Goal: Information Seeking & Learning: Learn about a topic

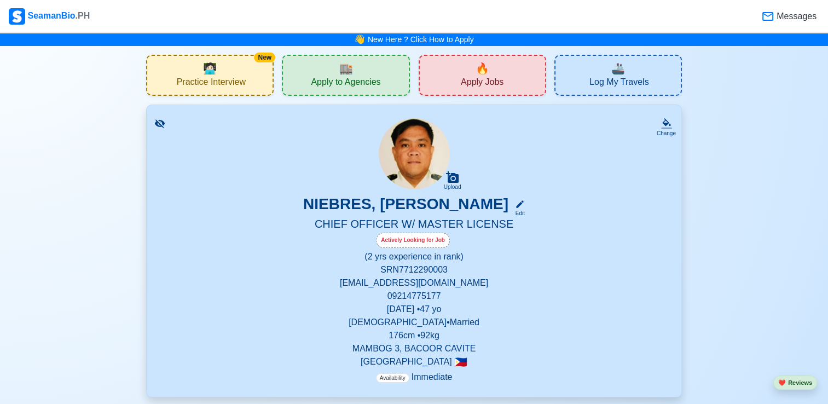
click at [504, 87] on div "🔥 Apply Jobs" at bounding box center [482, 75] width 127 height 41
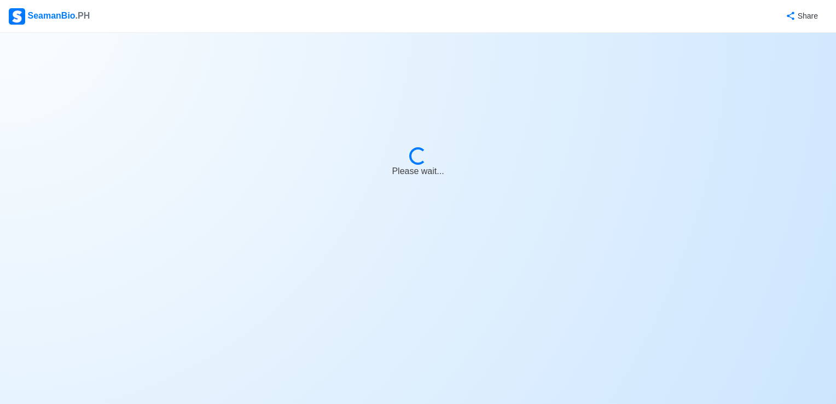
select select "Chief Officer"
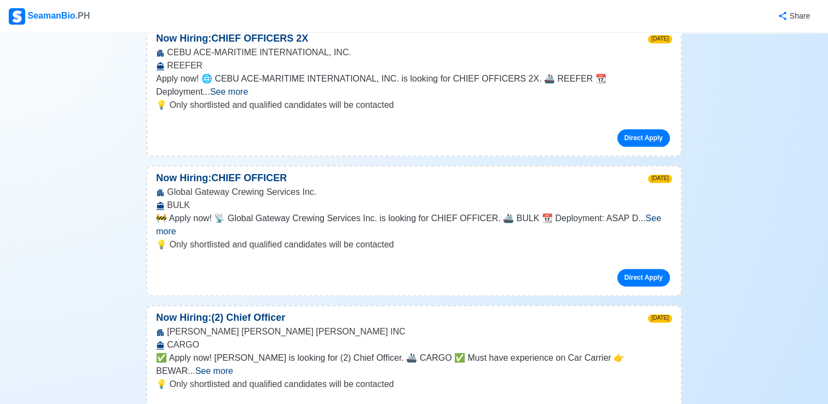
scroll to position [1368, 0]
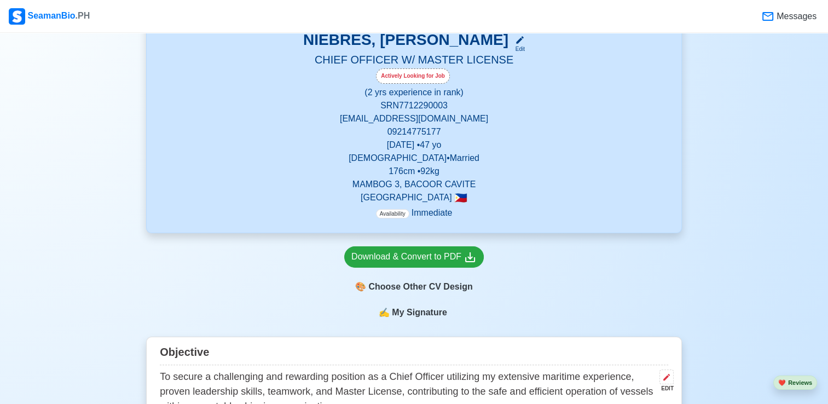
scroll to position [55, 0]
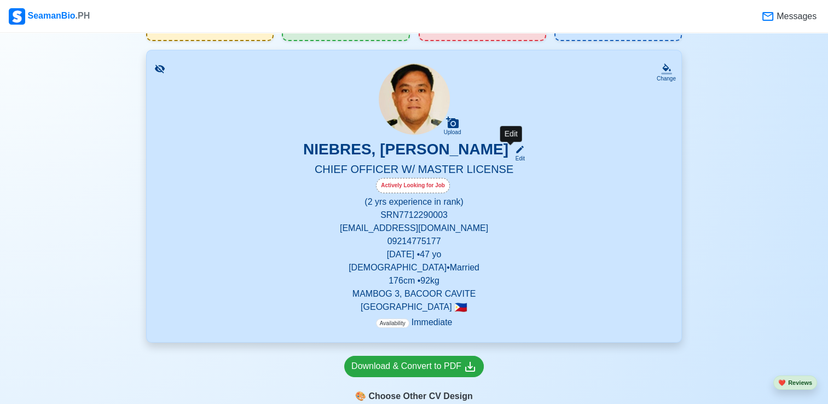
click at [515, 148] on icon at bounding box center [520, 149] width 10 height 10
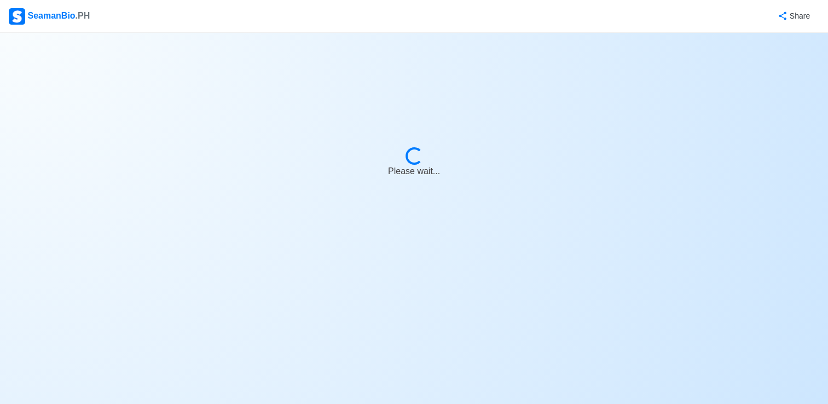
select select "Actively Looking for Job"
select select "Visible for Hiring"
select select "Married"
select select "[DEMOGRAPHIC_DATA]"
select select "PH"
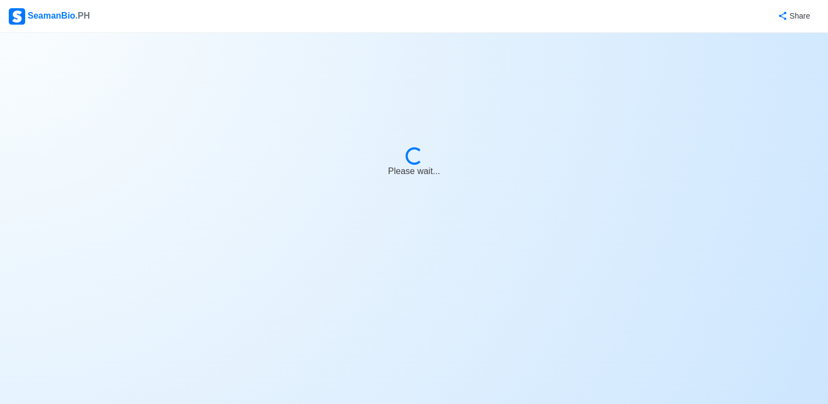
select select "2"
select select "0"
select select "4102416000000"
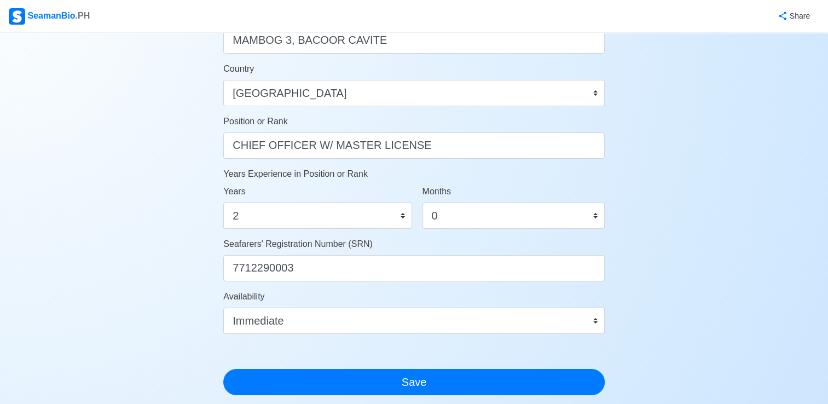
scroll to position [597, 0]
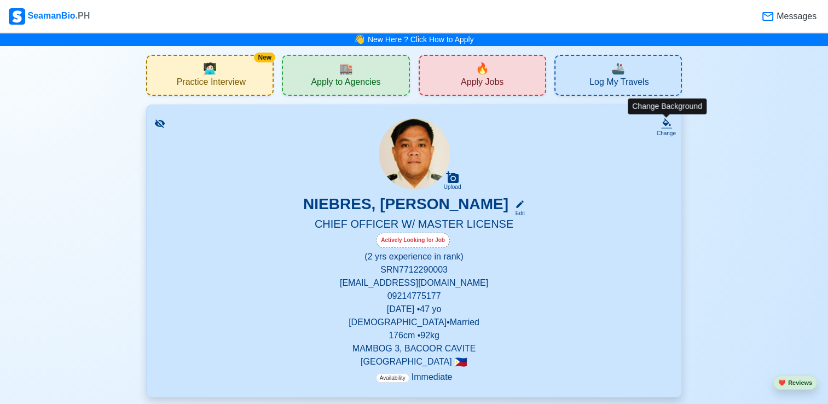
click at [659, 131] on div "Change" at bounding box center [666, 133] width 19 height 8
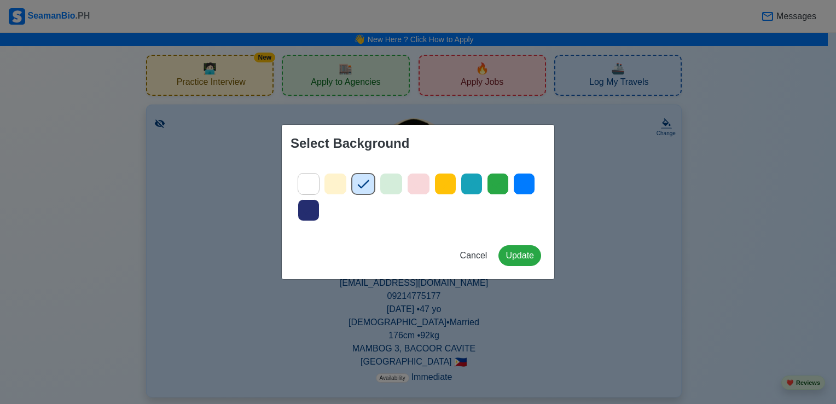
click at [689, 230] on div "Select Background Cancel Update" at bounding box center [418, 202] width 836 height 404
click at [474, 254] on span "Cancel" at bounding box center [473, 255] width 27 height 9
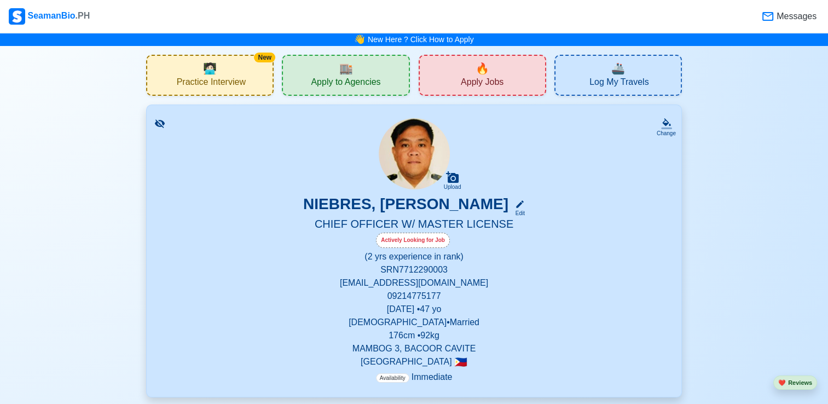
click at [419, 239] on div "Actively Looking for Job" at bounding box center [413, 240] width 74 height 15
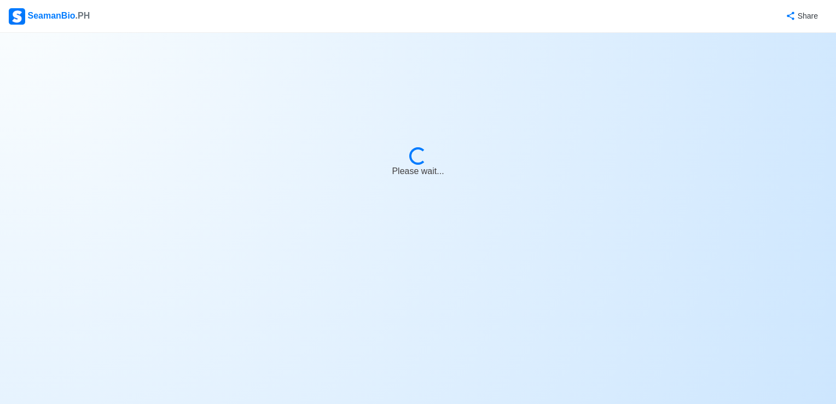
select select "Actively Looking for Job"
select select "Visible for Hiring"
select select "Married"
select select "[DEMOGRAPHIC_DATA]"
select select "PH"
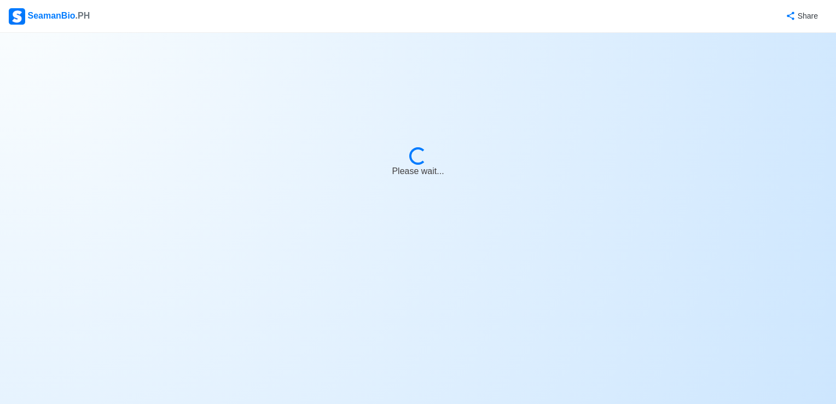
select select "2"
select select "0"
select select "4102416000000"
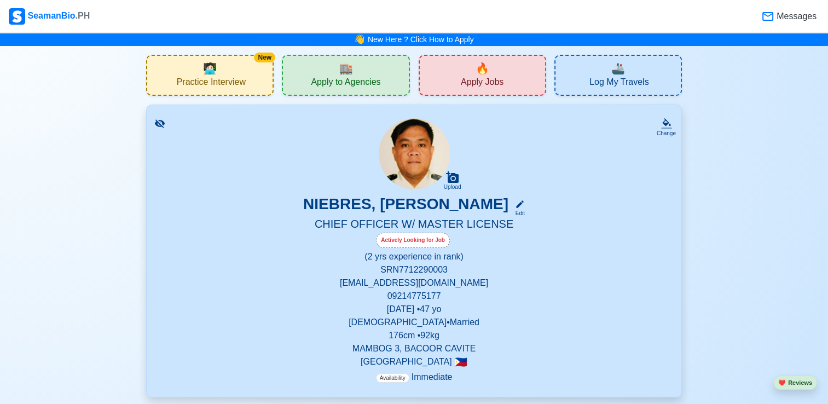
click at [425, 206] on h3 "NIEBRES, [PERSON_NAME]" at bounding box center [405, 206] width 205 height 22
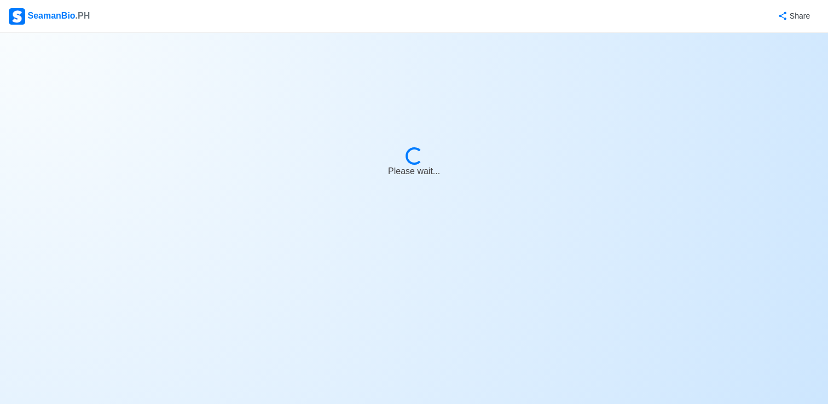
select select "Actively Looking for Job"
select select "Visible for Hiring"
select select "Married"
select select "[DEMOGRAPHIC_DATA]"
select select "PH"
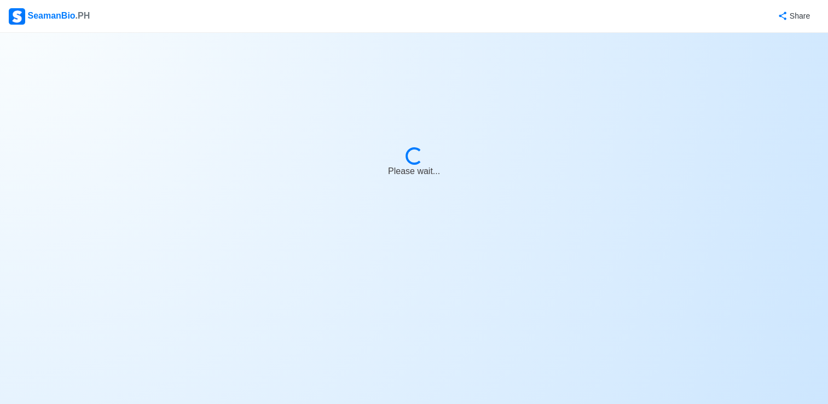
select select "2"
select select "0"
select select "4102416000000"
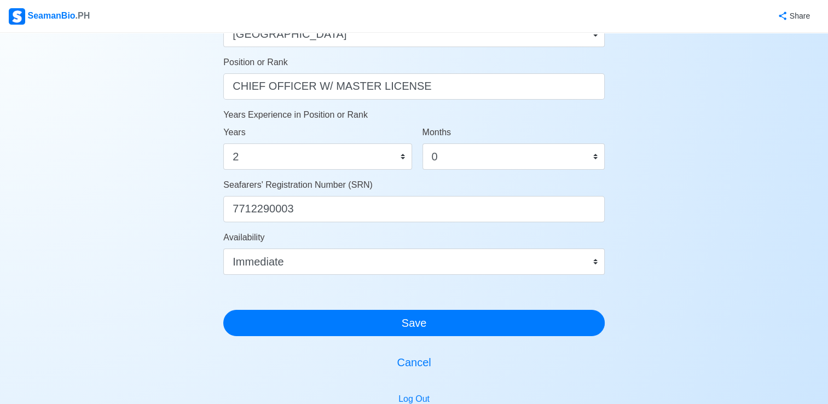
scroll to position [652, 0]
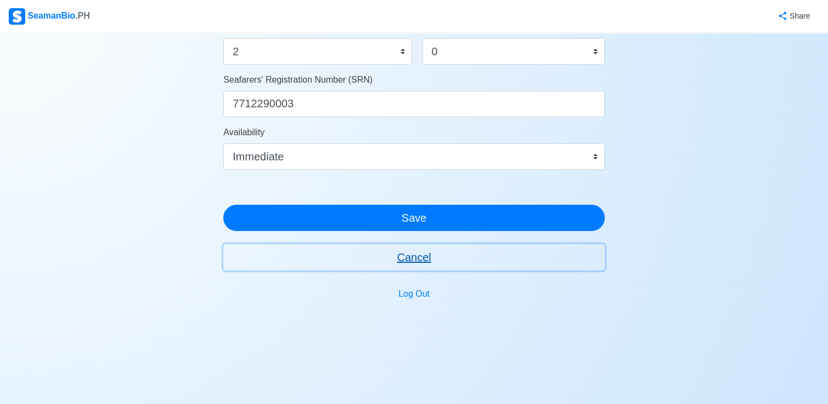
click at [417, 255] on button "Cancel" at bounding box center [413, 257] width 381 height 26
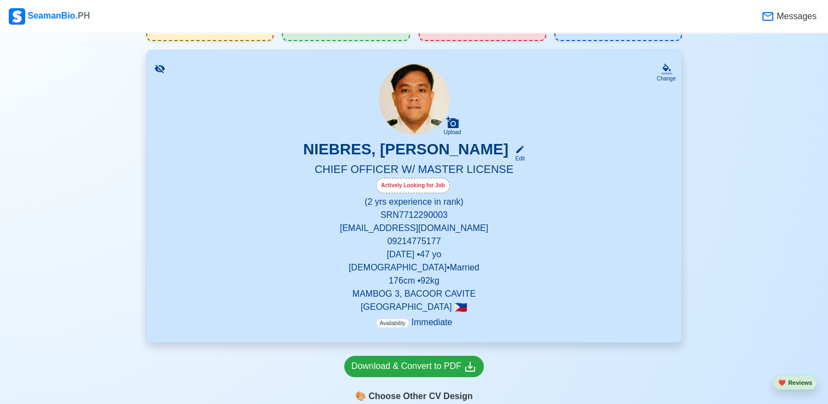
scroll to position [109, 0]
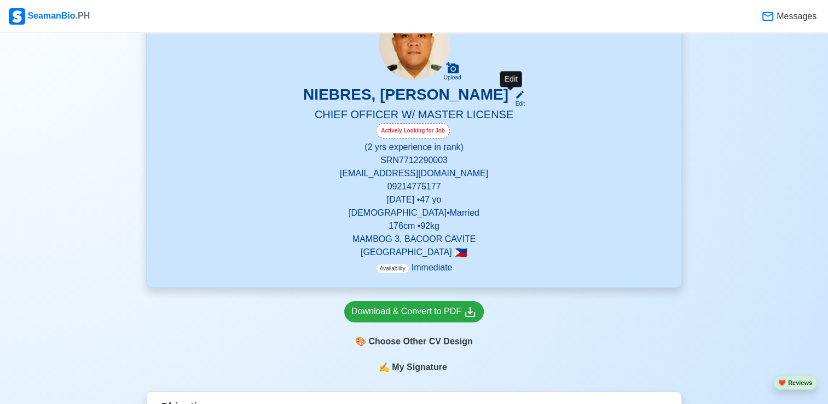
click at [515, 100] on icon at bounding box center [520, 95] width 10 height 10
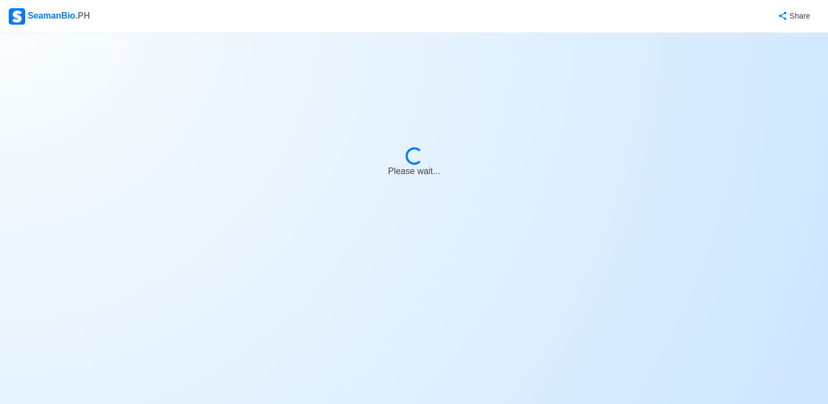
select select "Actively Looking for Job"
select select "Visible for Hiring"
select select "Married"
select select "[DEMOGRAPHIC_DATA]"
select select "PH"
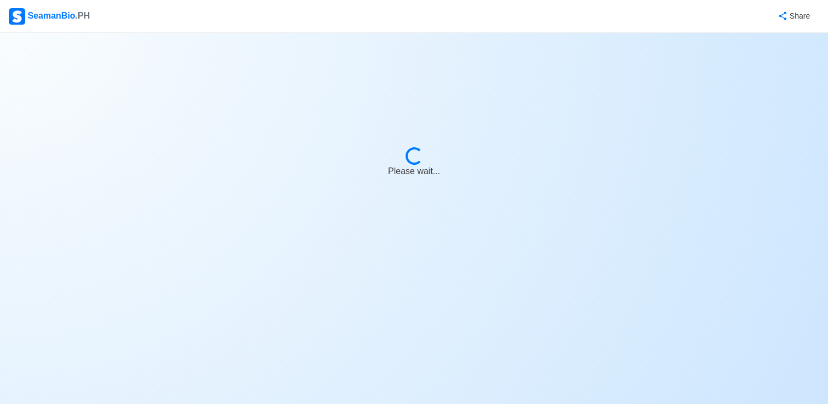
select select "2"
select select "0"
select select "4102416000000"
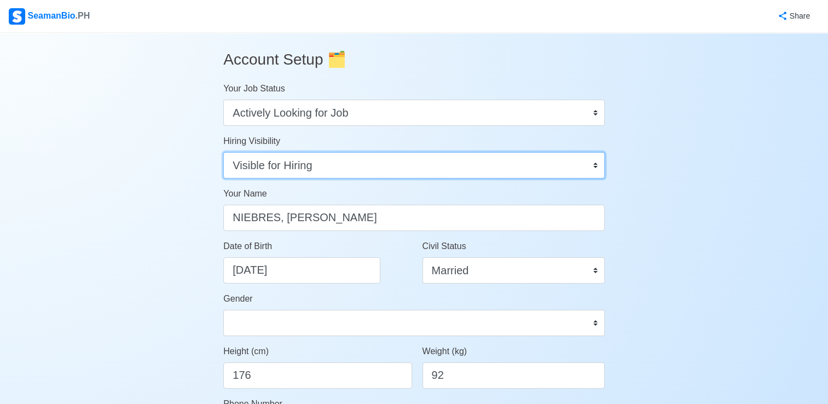
click at [386, 173] on select "Visible for Hiring Not Visible for Hiring" at bounding box center [413, 165] width 381 height 26
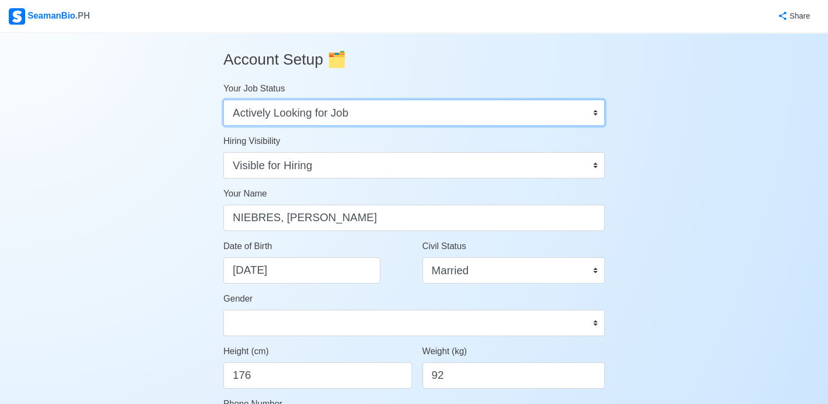
click at [383, 112] on select "Onboard Actively Looking for Job Not Looking for Job" at bounding box center [413, 113] width 381 height 26
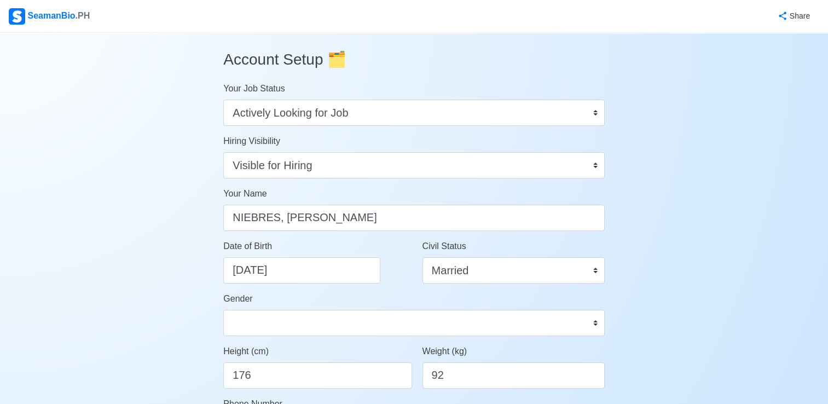
click at [488, 17] on div "Share" at bounding box center [455, 16] width 728 height 30
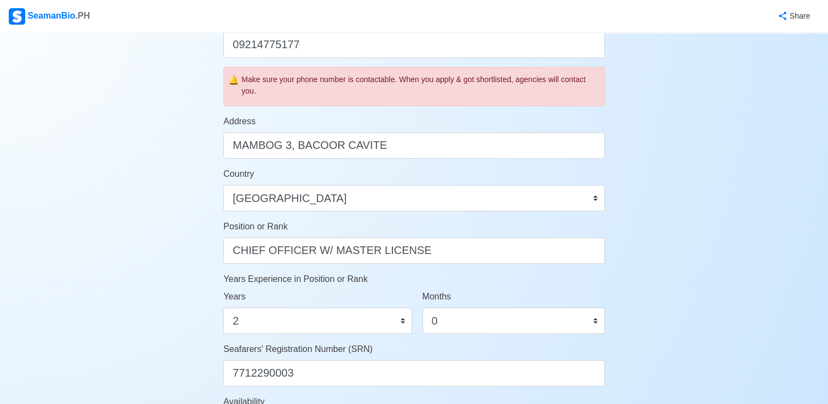
scroll to position [492, 0]
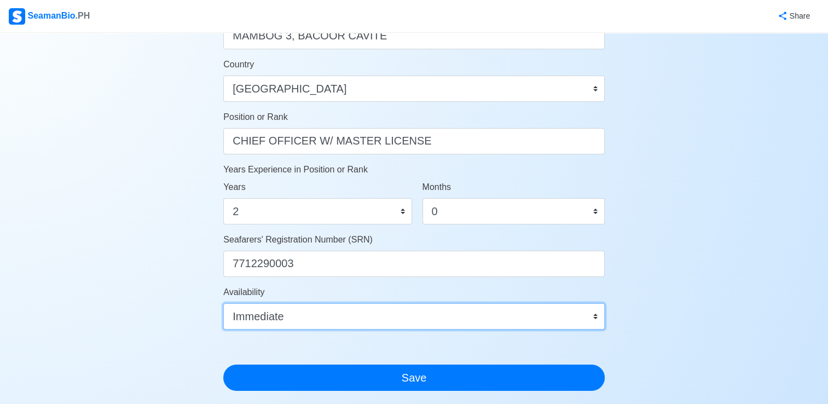
click at [438, 319] on select "Immediate [DATE] [DATE] [DATE] [DATE] [DATE] [DATE] [DATE] [DATE] [DATE]" at bounding box center [413, 316] width 381 height 26
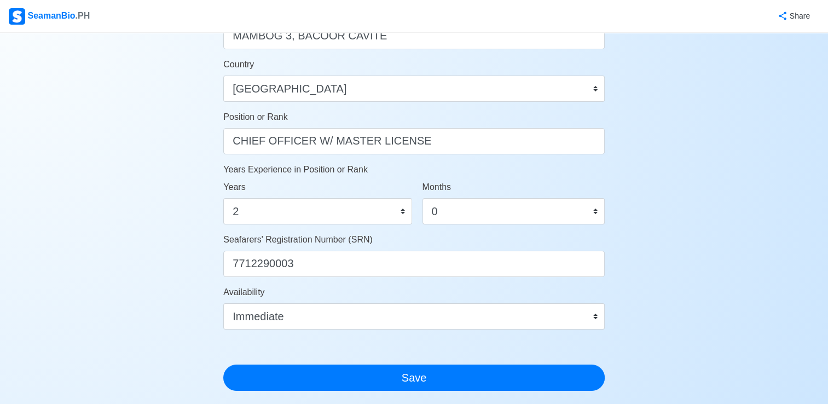
click at [759, 171] on div "Account Setup 🗂️ Your Job Status Onboard Actively Looking for Job Not Looking f…" at bounding box center [414, 39] width 828 height 998
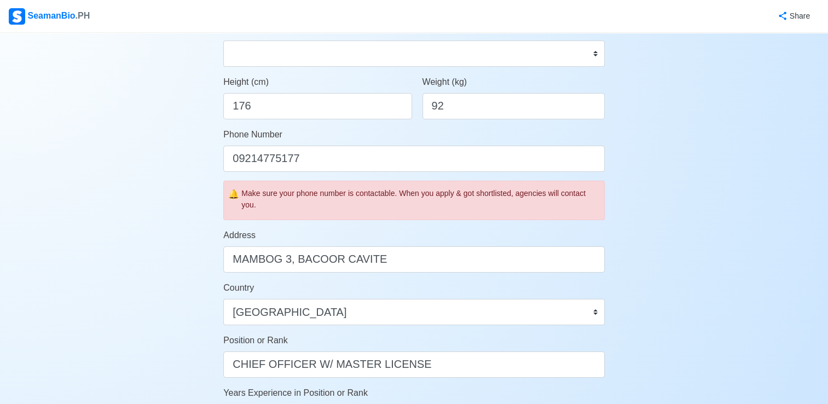
scroll to position [0, 0]
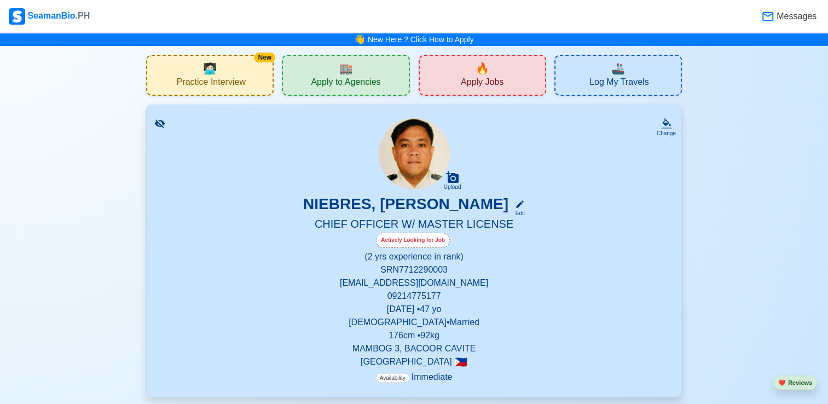
click at [160, 123] on icon at bounding box center [159, 123] width 11 height 11
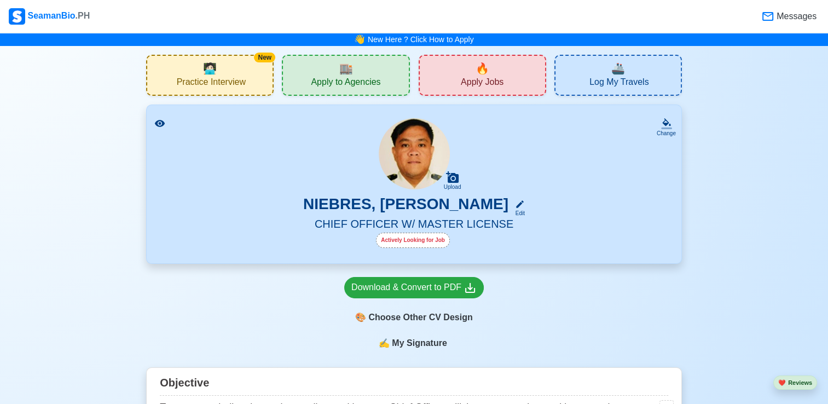
click at [250, 80] on div "New 🧑🏻‍💻 Practice Interview" at bounding box center [209, 75] width 127 height 41
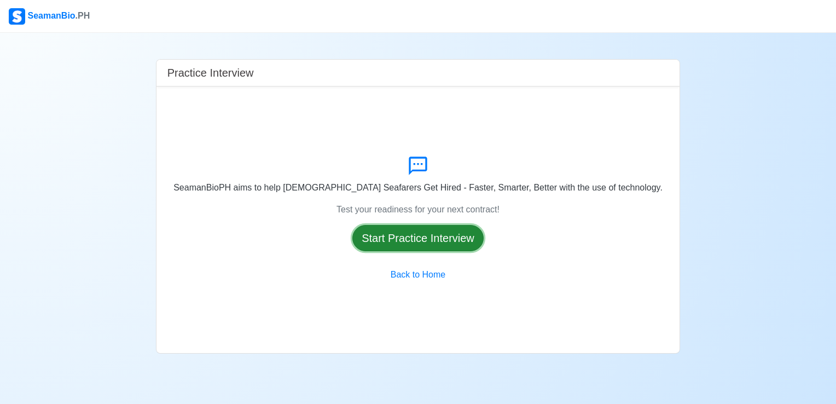
click at [423, 240] on button "Start Practice Interview" at bounding box center [417, 238] width 131 height 26
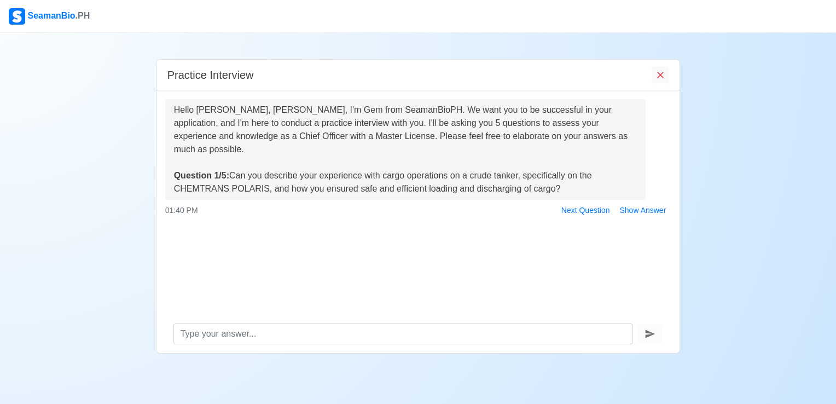
drag, startPoint x: 232, startPoint y: 164, endPoint x: 551, endPoint y: 178, distance: 319.3
click at [551, 178] on div "Hello [PERSON_NAME], [PERSON_NAME], I'm Gem from SeamanBioPH. We want you to be…" at bounding box center [405, 149] width 463 height 92
drag, startPoint x: 551, startPoint y: 178, endPoint x: 576, endPoint y: 246, distance: 72.2
click at [576, 246] on div "Hello [PERSON_NAME], [PERSON_NAME], I'm Gem from SeamanBioPH. We want you to be…" at bounding box center [418, 202] width 524 height 224
click at [637, 202] on button "Show Answer" at bounding box center [643, 210] width 56 height 17
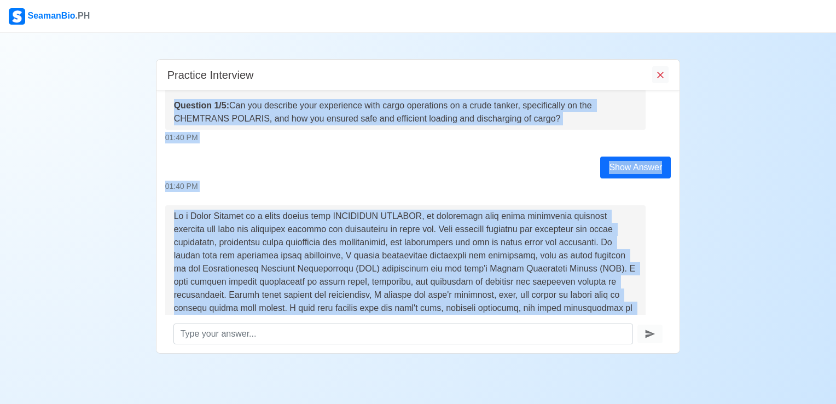
scroll to position [207, 0]
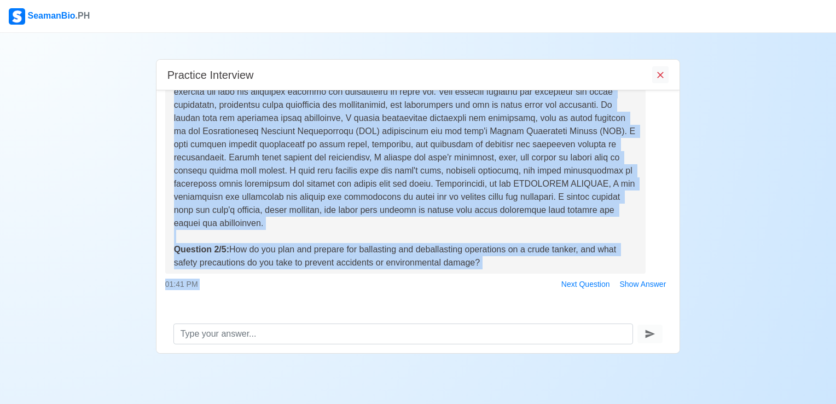
drag, startPoint x: 175, startPoint y: 163, endPoint x: 490, endPoint y: 258, distance: 328.5
click at [490, 258] on div "Hello [PERSON_NAME], [PERSON_NAME], I'm Gem from SeamanBioPH. We want you to be…" at bounding box center [418, 202] width 524 height 224
drag, startPoint x: 490, startPoint y: 258, endPoint x: 425, endPoint y: 238, distance: 68.0
copy div "Question 1/5: Can you describe your experience with cargo operations on a crude…"
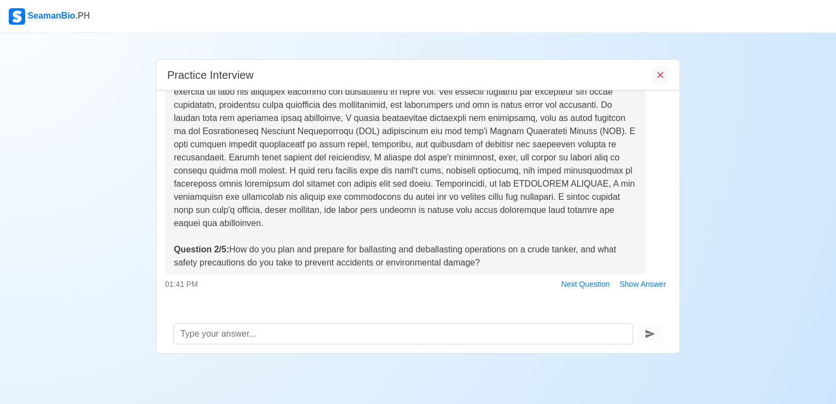
click at [509, 276] on div "01:41 PM Next Question Show Answer" at bounding box center [418, 284] width 506 height 17
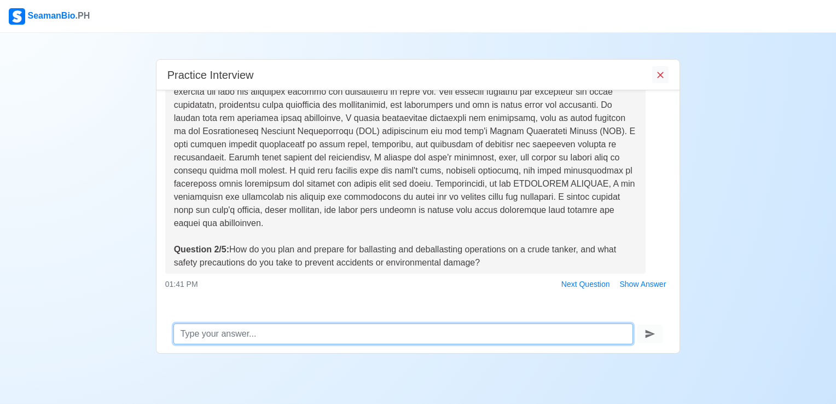
click at [277, 338] on textarea at bounding box center [403, 333] width 460 height 21
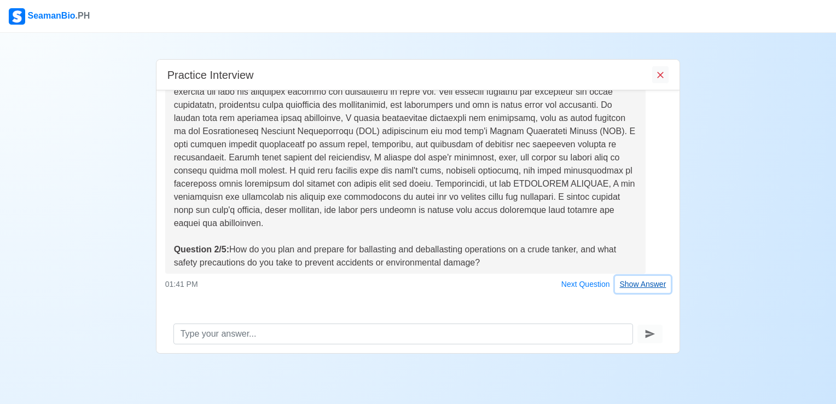
click at [637, 276] on button "Show Answer" at bounding box center [643, 284] width 56 height 17
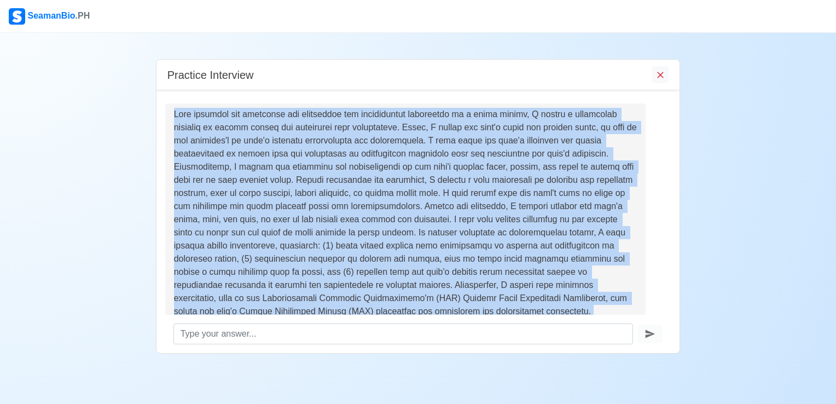
scroll to position [455, 0]
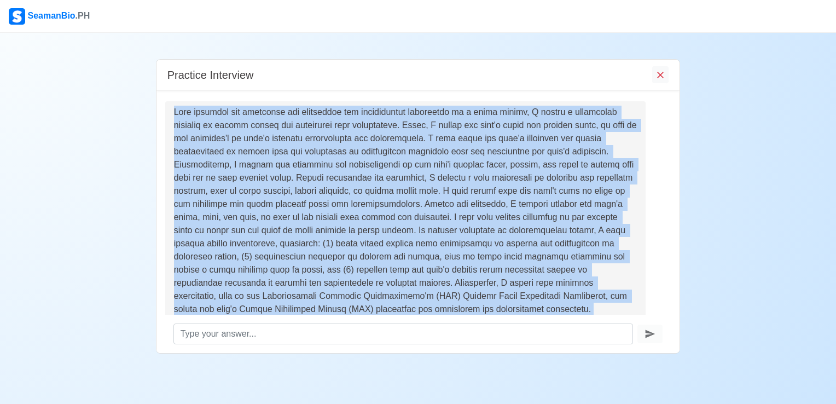
drag, startPoint x: 175, startPoint y: 187, endPoint x: 380, endPoint y: 303, distance: 235.9
click at [380, 303] on div "Question 3/5: How do you manage and maintain the integrity of the ship's cargo …" at bounding box center [405, 231] width 463 height 250
copy div "When planning and preparing for ballasting and deballasting operations on a cru…"
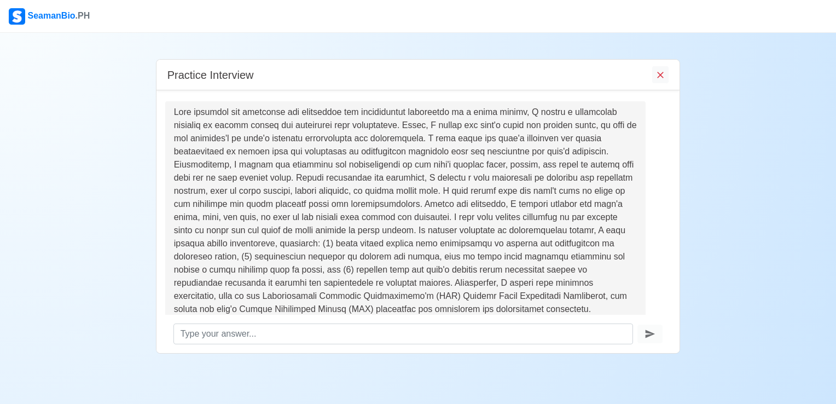
click at [401, 308] on div "Question 3/5: How do you manage and maintain the integrity of the ship's cargo …" at bounding box center [405, 231] width 463 height 250
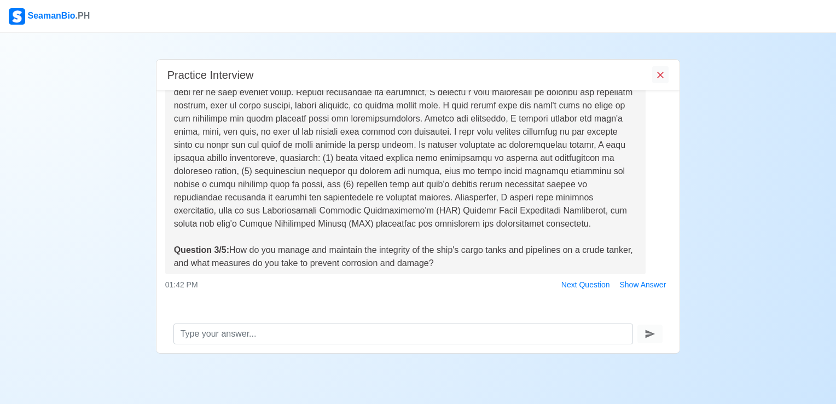
click at [310, 306] on div at bounding box center [418, 312] width 506 height 13
drag, startPoint x: 174, startPoint y: 239, endPoint x: 462, endPoint y: 258, distance: 288.4
click at [462, 258] on div "Question 3/5: How do you manage and maintain the integrity of the ship's cargo …" at bounding box center [405, 145] width 480 height 258
copy div "Question 3/5: How do you manage and maintain the integrity of the ship's cargo …"
click at [540, 290] on div "Hello [PERSON_NAME], [PERSON_NAME], I'm Gem from SeamanBioPH. We want you to be…" at bounding box center [418, 202] width 524 height 224
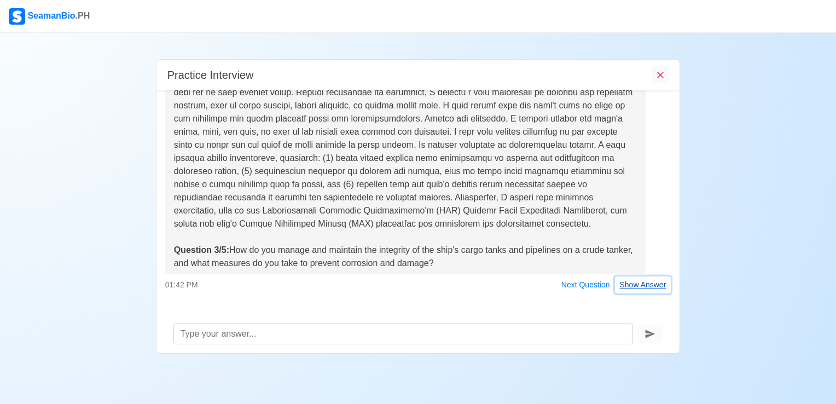
click at [635, 276] on button "Show Answer" at bounding box center [643, 284] width 56 height 17
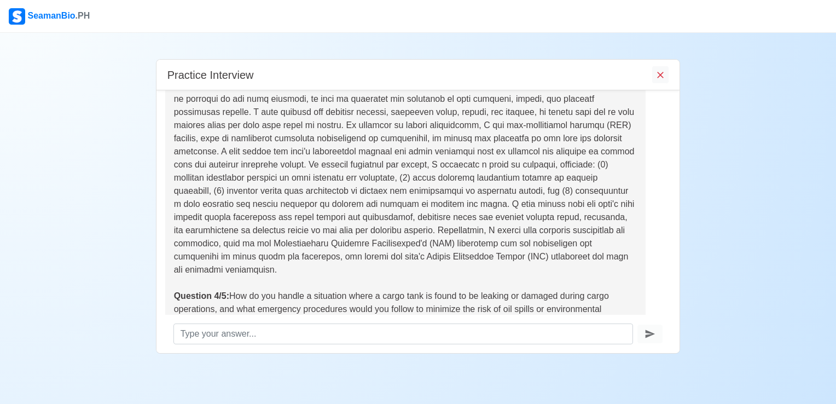
scroll to position [914, 0]
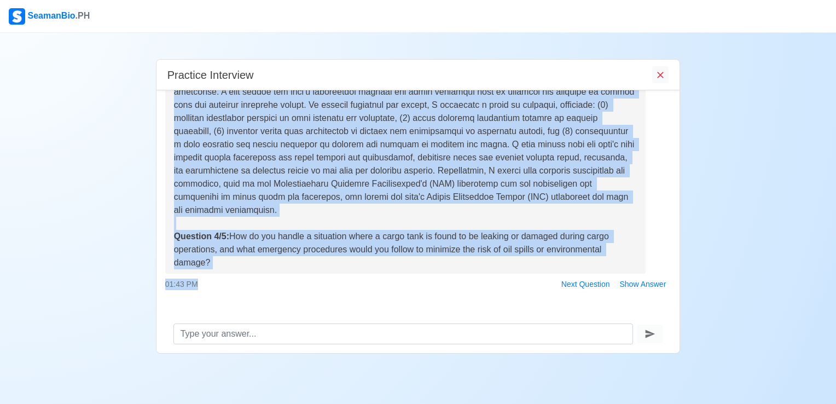
drag, startPoint x: 175, startPoint y: 141, endPoint x: 285, endPoint y: 277, distance: 174.7
click at [285, 277] on div "Question 4/5: How do you handle a situation where a cargo tank is found to be l…" at bounding box center [418, 134] width 523 height 317
copy div "As a Chief Officer on a crude tanker, managing and maintaining the integrity of…"
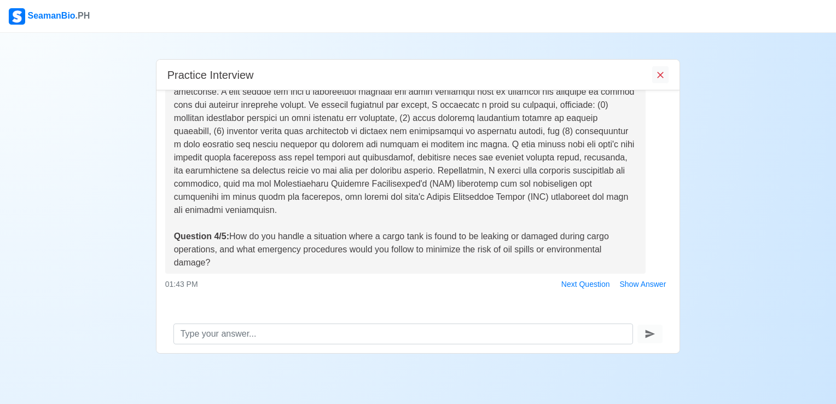
drag, startPoint x: 345, startPoint y: 295, endPoint x: 337, endPoint y: 292, distance: 9.1
click at [346, 306] on div at bounding box center [418, 312] width 506 height 13
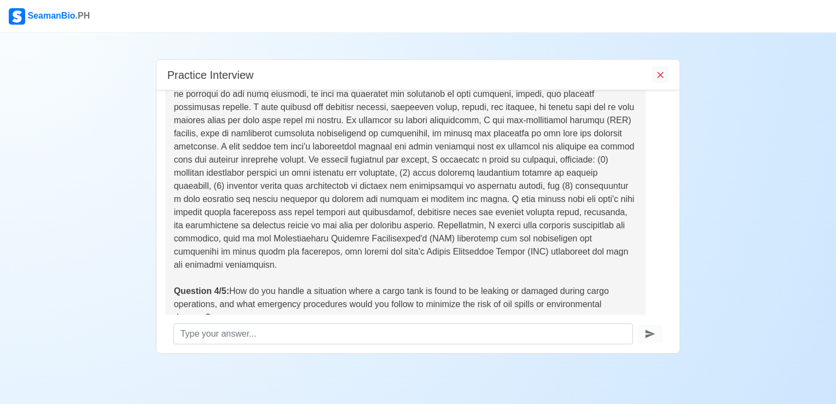
scroll to position [914, 0]
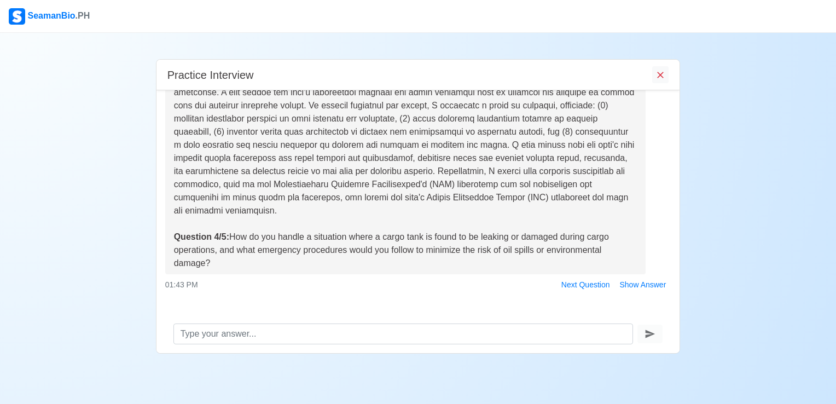
click at [506, 306] on div at bounding box center [418, 312] width 506 height 13
click at [633, 276] on button "Show Answer" at bounding box center [643, 284] width 56 height 17
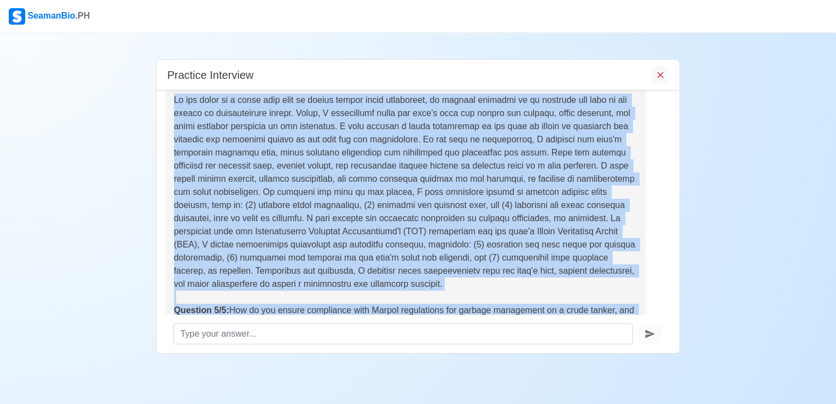
scroll to position [1234, 0]
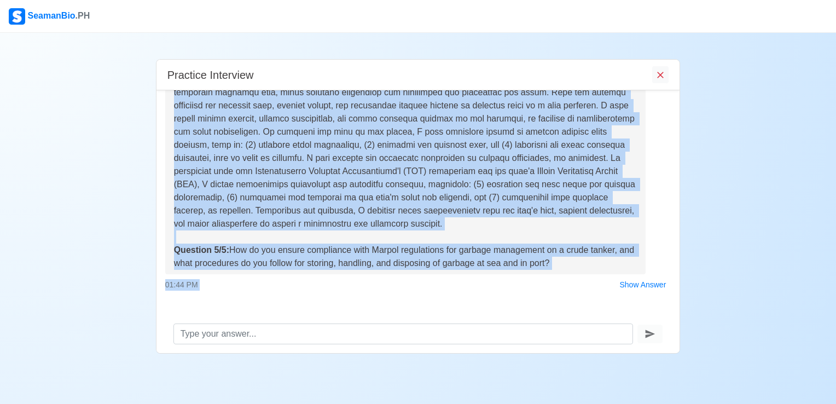
drag, startPoint x: 173, startPoint y: 144, endPoint x: 591, endPoint y: 252, distance: 431.0
click at [591, 252] on div "Question 5/5: How do you ensure compliance with Marpol regulations for garbage …" at bounding box center [405, 151] width 463 height 236
copy div "In the event of a cargo tank leak or damage during cargo operations, my primary…"
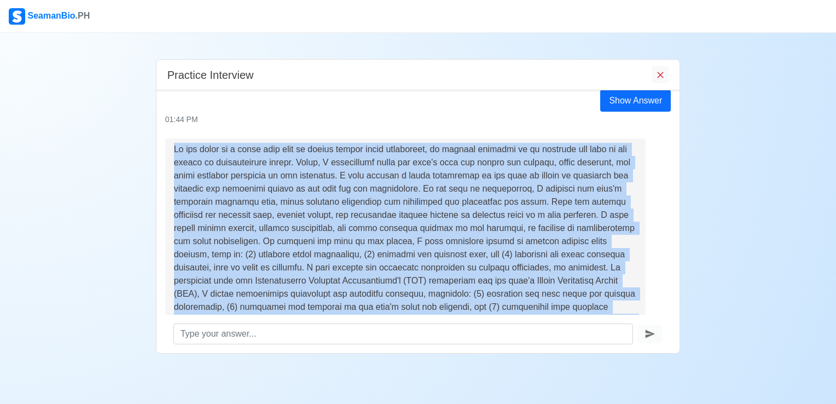
click at [393, 193] on div "Question 5/5: How do you ensure compliance with Marpol regulations for garbage …" at bounding box center [405, 261] width 463 height 236
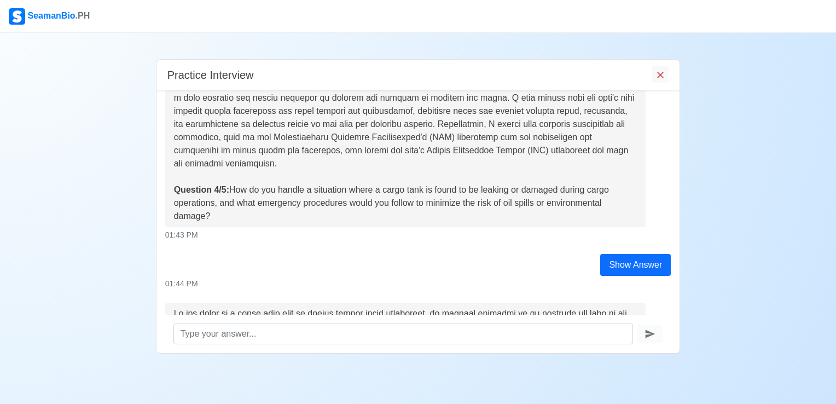
scroll to position [1180, 0]
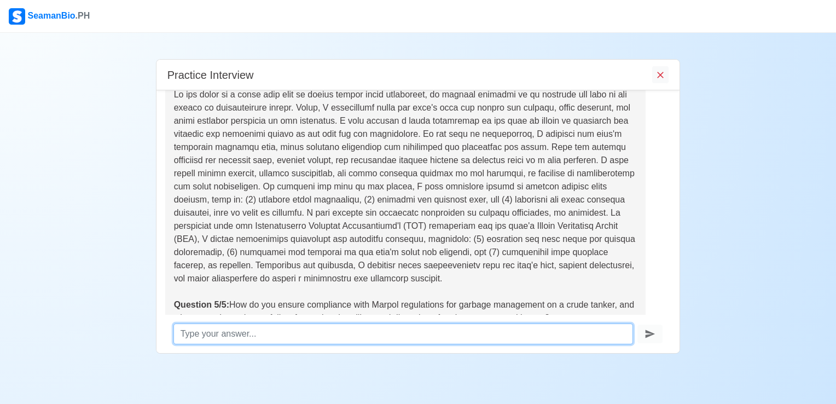
click at [474, 332] on textarea at bounding box center [403, 333] width 460 height 21
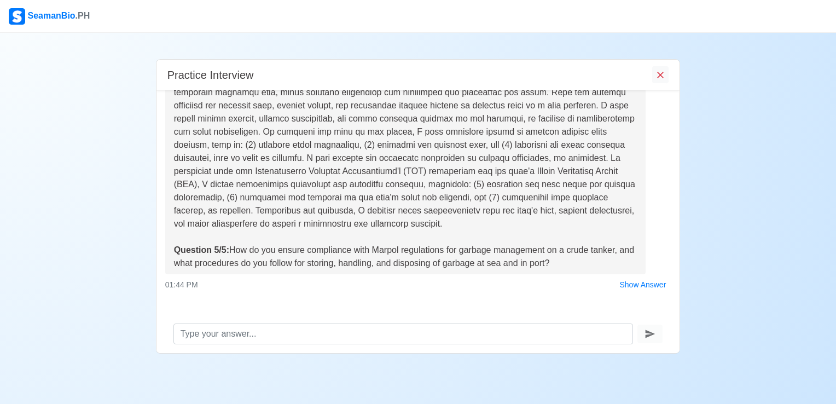
click at [351, 288] on div "Hello [PERSON_NAME], [PERSON_NAME], I'm Gem from SeamanBioPH. We want you to be…" at bounding box center [418, 202] width 524 height 224
click at [635, 276] on button "Show Answer" at bounding box center [643, 284] width 56 height 17
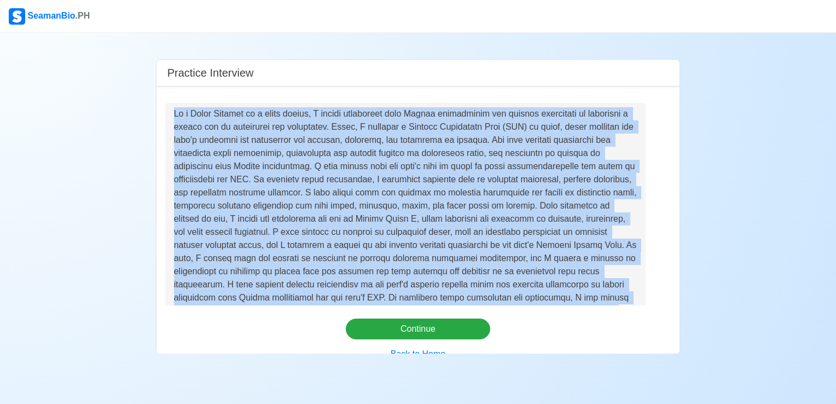
scroll to position [1596, 0]
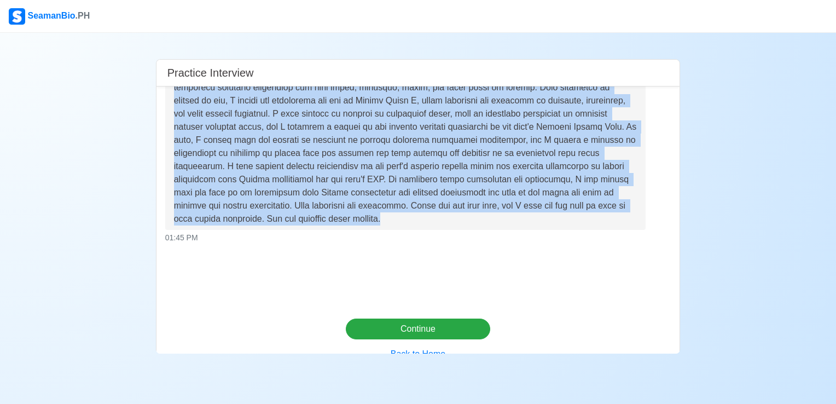
drag, startPoint x: 175, startPoint y: 102, endPoint x: 415, endPoint y: 210, distance: 262.8
click at [415, 210] on div at bounding box center [405, 107] width 463 height 236
copy div "As a Chief Officer on a crude tanker, I ensure compliance with Marpol regulatio…"
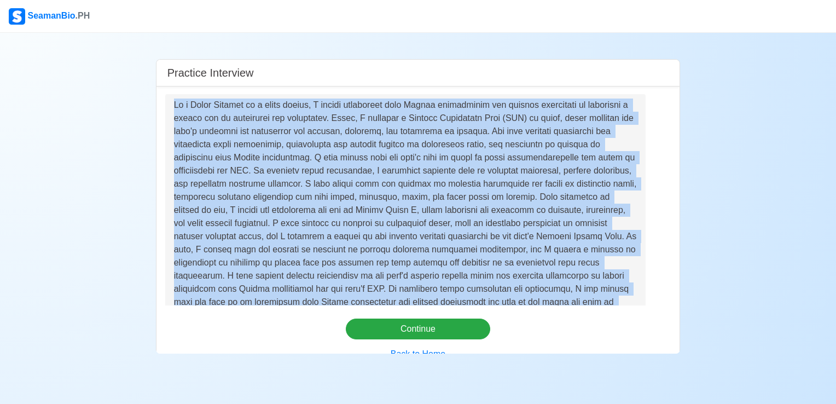
click at [305, 187] on div at bounding box center [405, 216] width 463 height 236
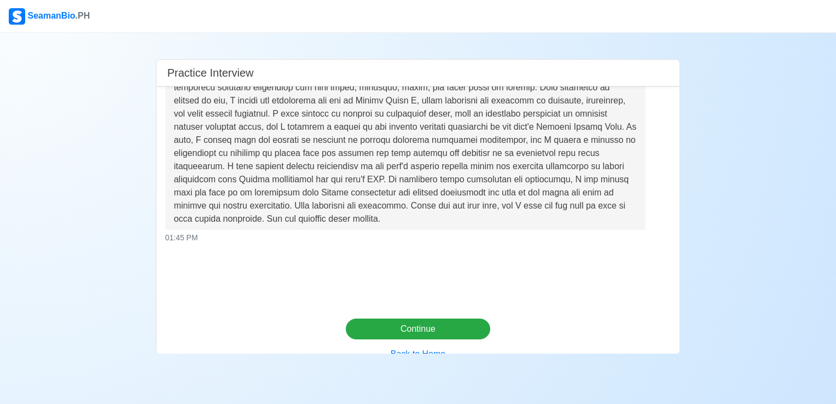
scroll to position [1377, 0]
